Goal: Task Accomplishment & Management: Complete application form

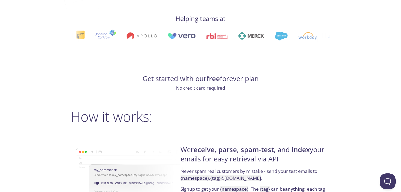
scroll to position [292, 0]
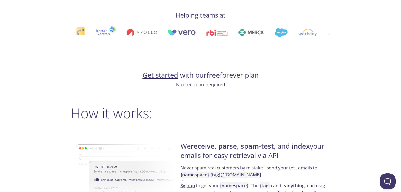
click at [164, 73] on link "Get started" at bounding box center [160, 74] width 36 height 9
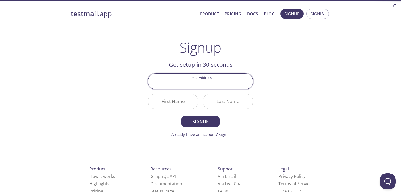
click at [205, 85] on input "Email Address" at bounding box center [200, 81] width 105 height 15
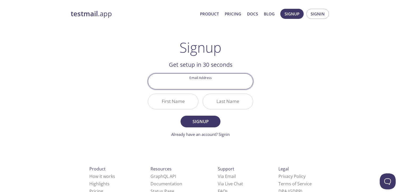
type input "[PERSON_NAME][EMAIL_ADDRESS][DOMAIN_NAME]"
click at [156, 99] on input "First Name" at bounding box center [173, 101] width 50 height 15
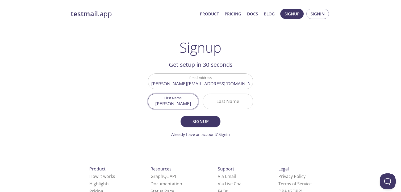
type input "[PERSON_NAME]"
click at [224, 102] on input "Last Name" at bounding box center [228, 101] width 50 height 15
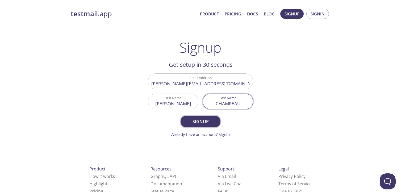
type input "CHAMPEAU"
click at [205, 122] on span "Signup" at bounding box center [200, 121] width 28 height 7
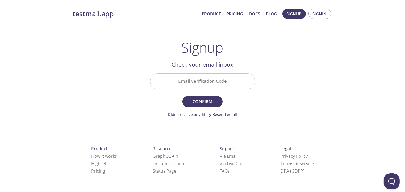
click at [221, 81] on input "Email Verification Code" at bounding box center [202, 81] width 105 height 15
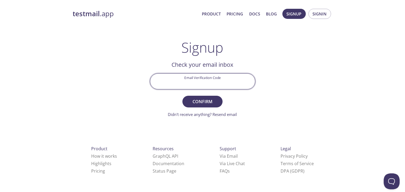
paste input "2BANUTZ"
type input "2BANUTZ"
click at [214, 102] on span "Confirm" at bounding box center [202, 101] width 28 height 7
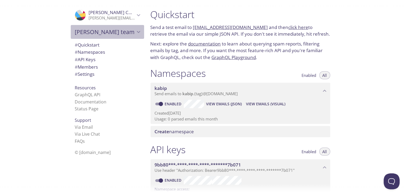
click at [84, 28] on span "[PERSON_NAME] team" at bounding box center [105, 31] width 60 height 7
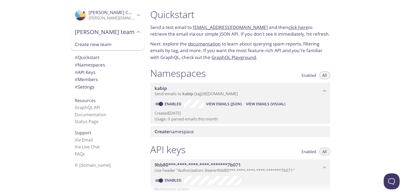
click at [89, 12] on span "[PERSON_NAME]" at bounding box center [120, 12] width 62 height 6
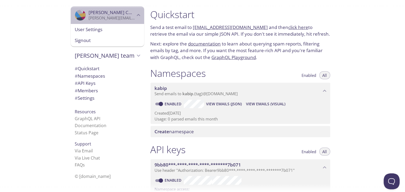
click at [78, 15] on icon "Thomas CHAMPEAU" at bounding box center [84, 14] width 12 height 5
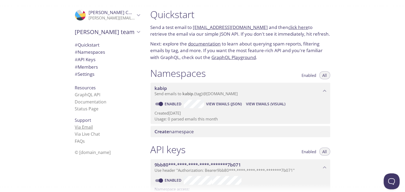
click at [82, 125] on link "Via Email" at bounding box center [84, 127] width 18 height 6
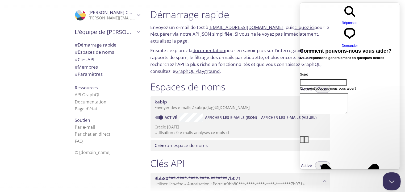
drag, startPoint x: 427, startPoint y: 311, endPoint x: 389, endPoint y: 179, distance: 137.7
click at [389, 179] on button "Fermer la fenêtre contextuelle Beacon" at bounding box center [390, 180] width 16 height 16
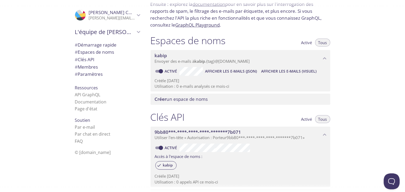
scroll to position [53, 0]
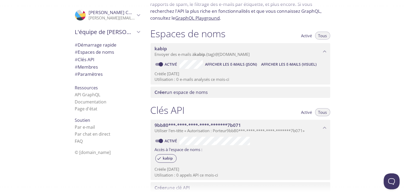
click at [288, 65] on font "Afficher les e-mails (visuel)" at bounding box center [288, 64] width 55 height 5
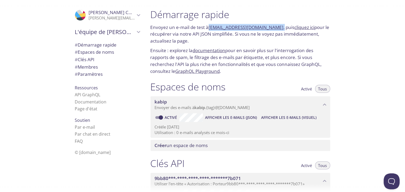
drag, startPoint x: 274, startPoint y: 27, endPoint x: 209, endPoint y: 26, distance: 64.8
click at [209, 26] on font "Envoyez un e-mail de test à [EMAIL_ADDRESS][DOMAIN_NAME] , puis cliquez ici pou…" at bounding box center [239, 34] width 179 height 20
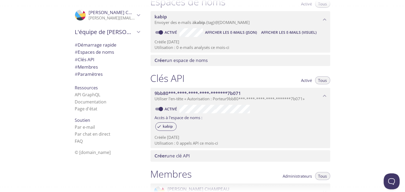
scroll to position [67, 0]
